Goal: Communication & Community: Connect with others

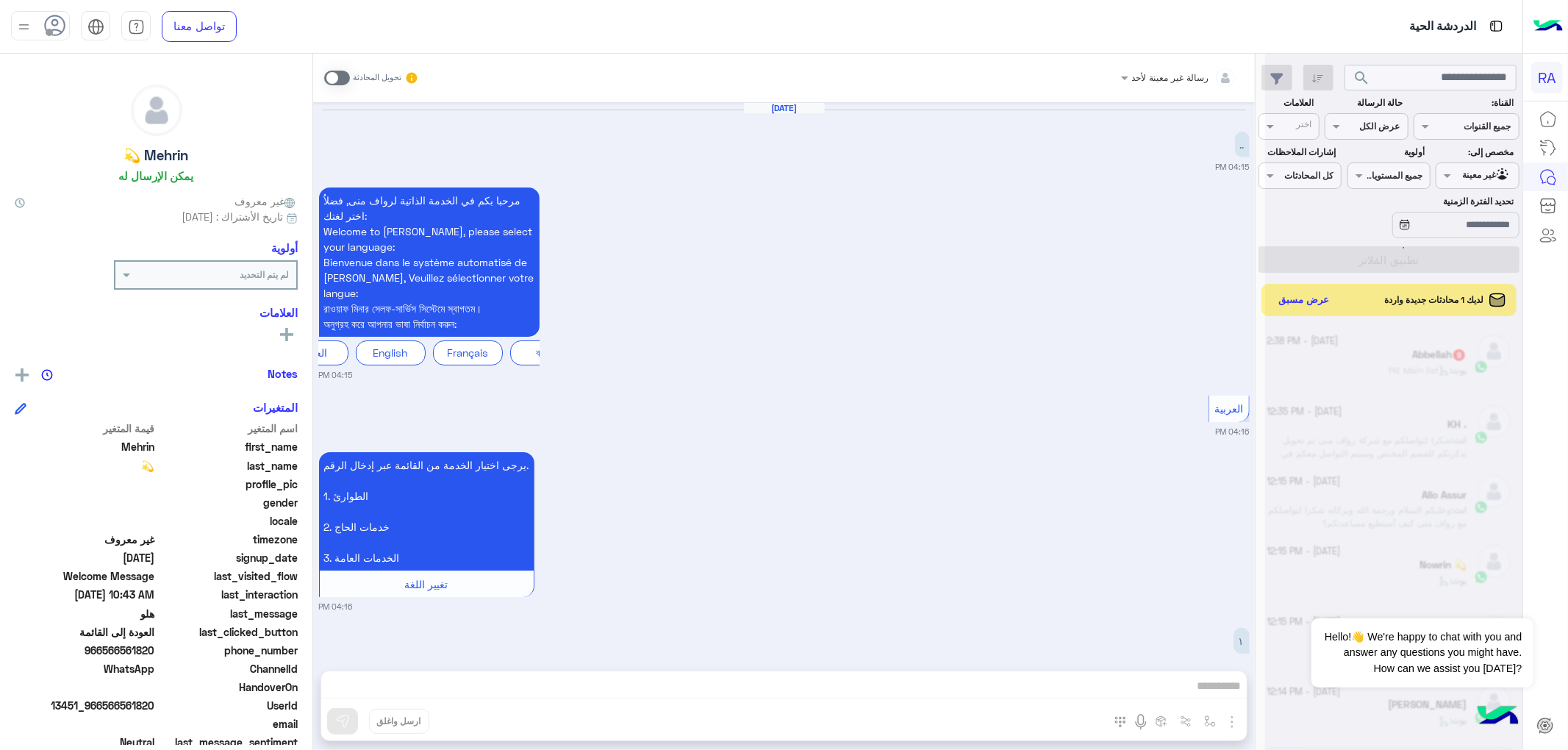
scroll to position [41, 0]
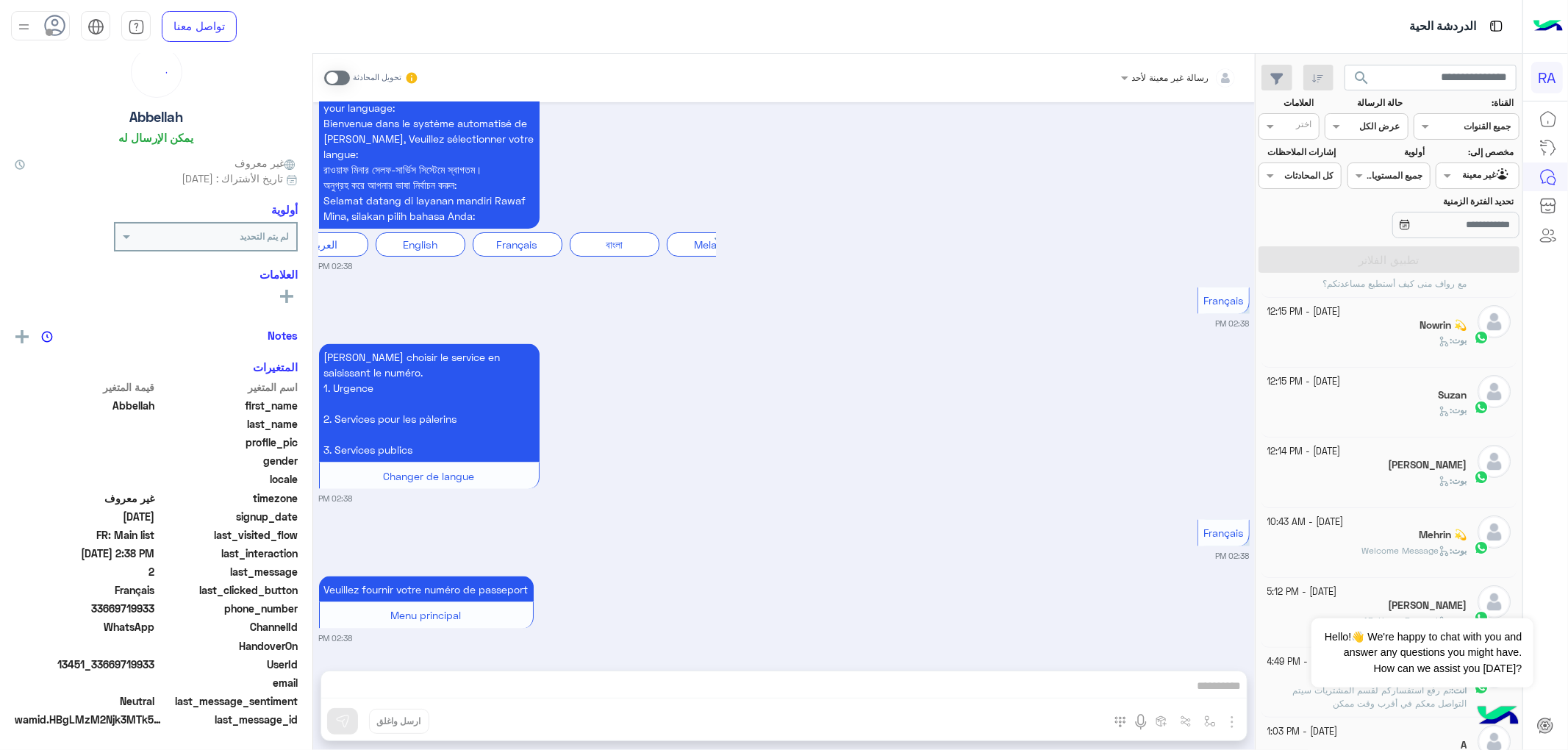
scroll to position [41, 0]
click at [1336, 534] on div "Mehrin 💫" at bounding box center [1367, 536] width 200 height 15
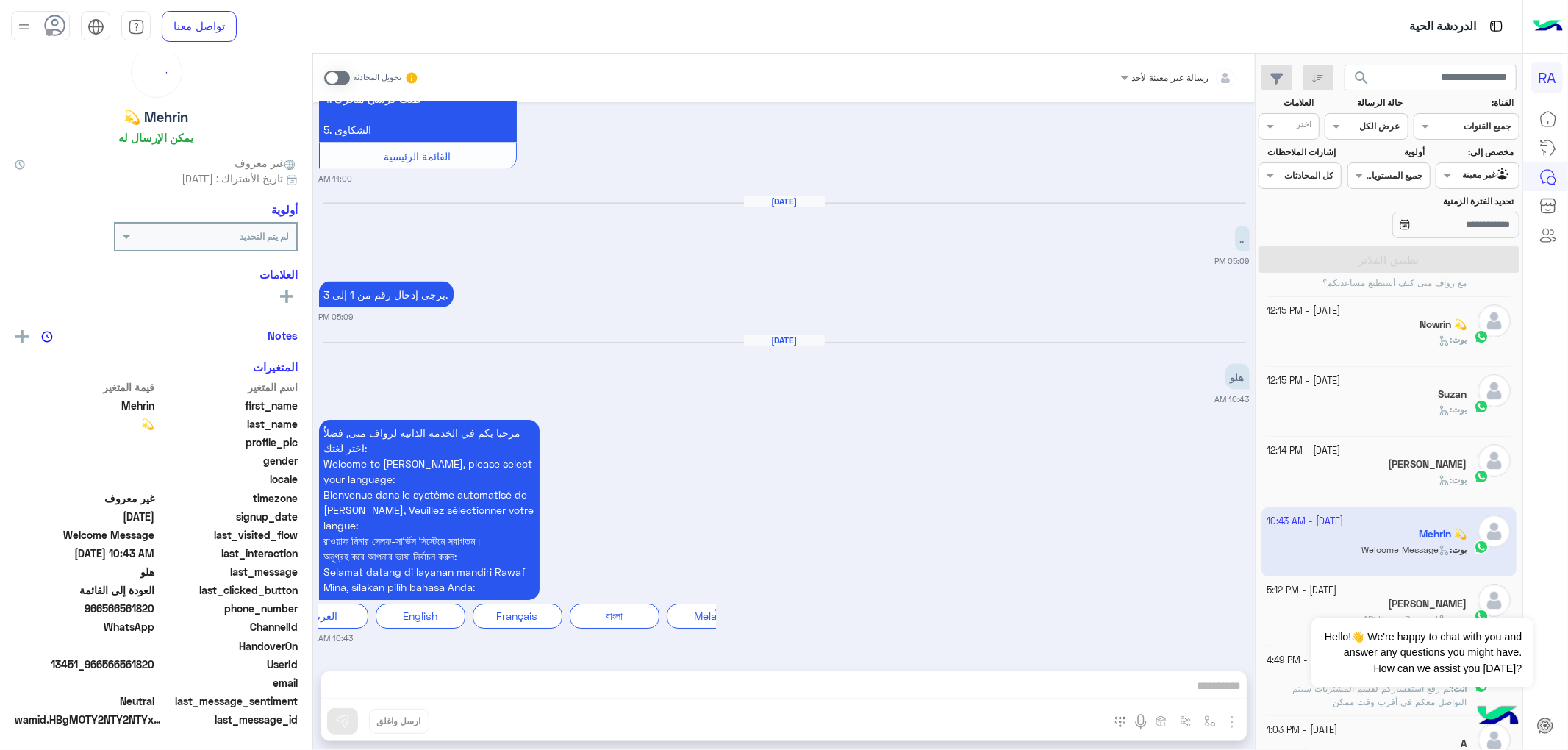
scroll to position [41, 0]
